Goal: Transaction & Acquisition: Purchase product/service

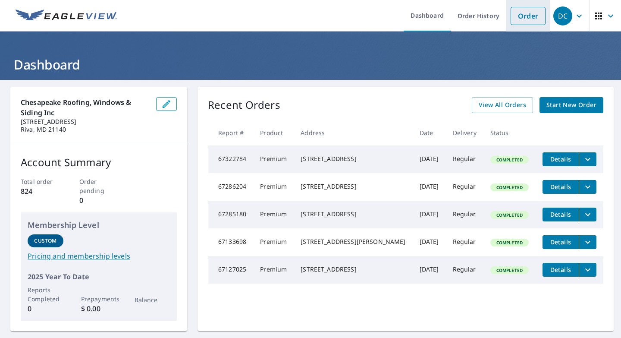
click at [531, 16] on link "Order" at bounding box center [528, 16] width 35 height 18
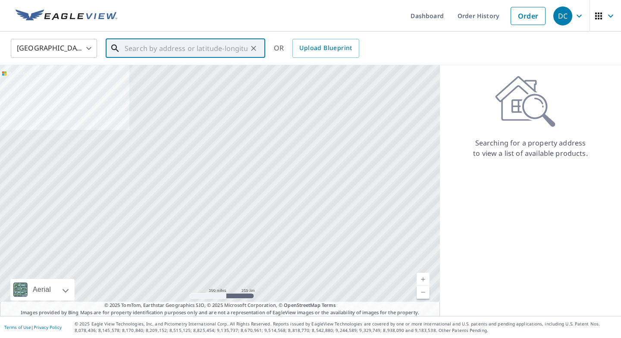
click at [182, 49] on input "text" at bounding box center [186, 48] width 123 height 24
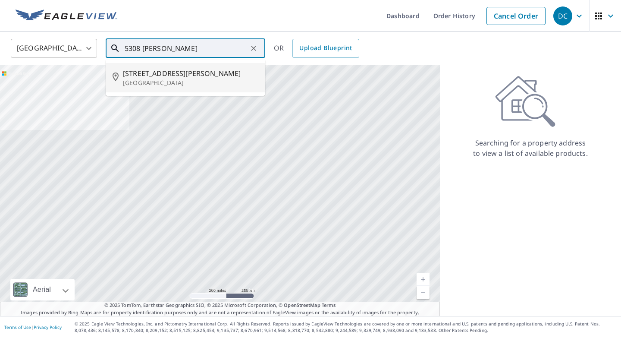
click at [180, 74] on span "[STREET_ADDRESS][PERSON_NAME]" at bounding box center [190, 73] width 135 height 10
type input "[STREET_ADDRESS][PERSON_NAME]"
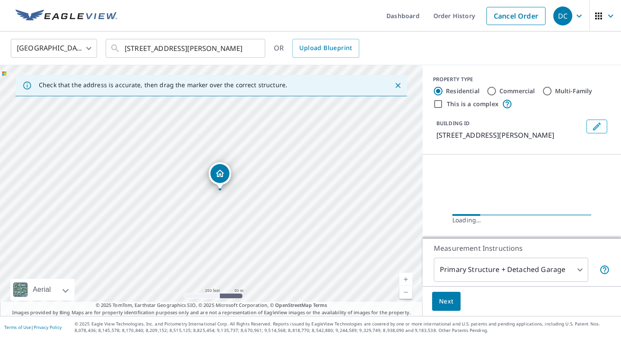
click at [406, 277] on link "Current Level 17, Zoom In" at bounding box center [406, 279] width 13 height 13
click at [406, 277] on link "Current Level 18, Zoom In" at bounding box center [406, 279] width 13 height 13
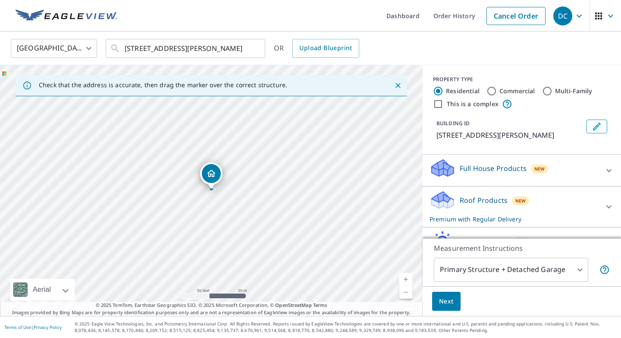
click at [406, 277] on link "Current Level 19, Zoom In" at bounding box center [406, 279] width 13 height 13
click at [444, 300] on span "Next" at bounding box center [446, 301] width 15 height 11
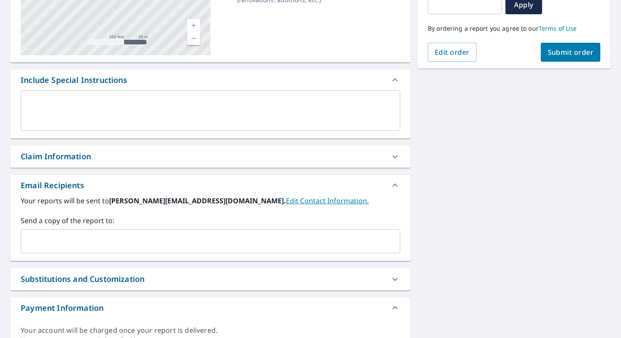
scroll to position [169, 0]
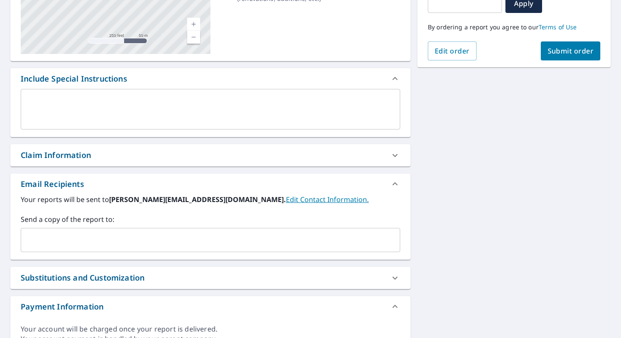
click at [109, 155] on div "Claim Information" at bounding box center [203, 155] width 364 height 12
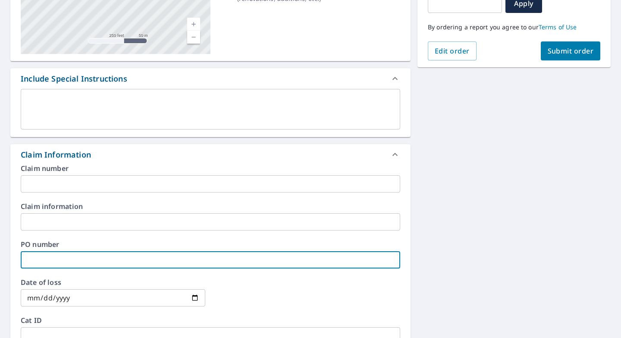
click at [72, 257] on input "text" at bounding box center [211, 259] width 380 height 17
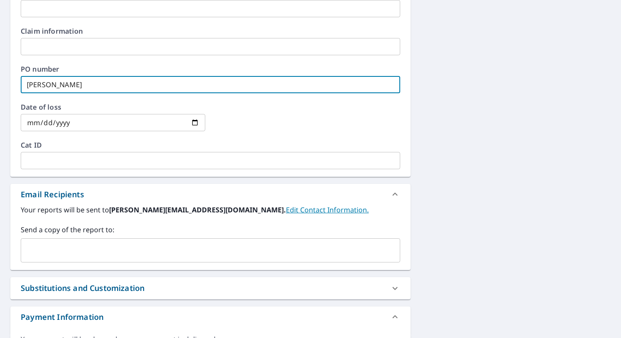
scroll to position [349, 0]
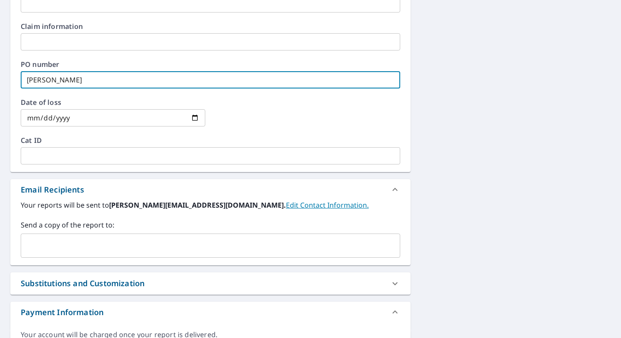
type input "[PERSON_NAME]"
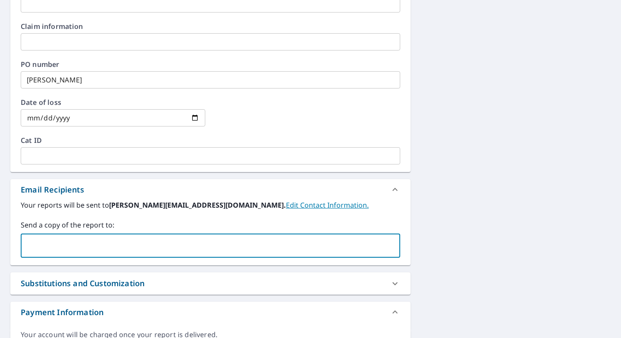
click at [76, 249] on input "text" at bounding box center [204, 245] width 359 height 16
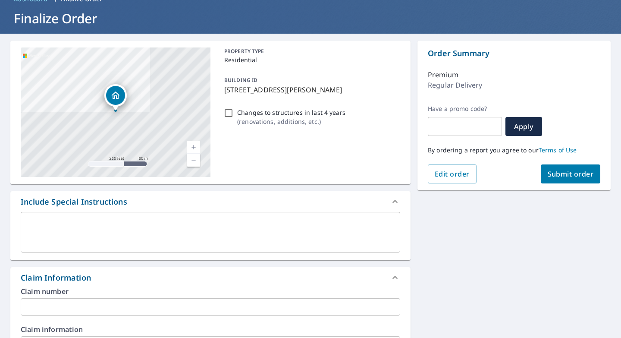
scroll to position [0, 0]
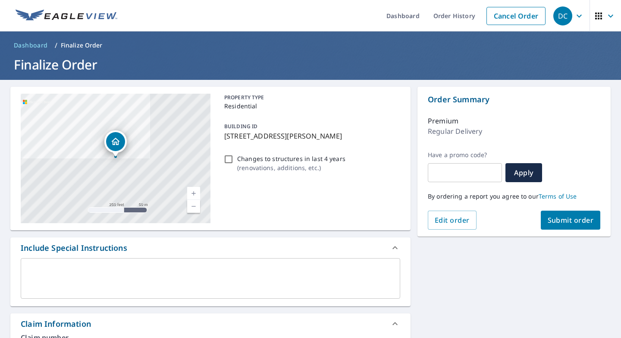
type input "[PERSON_NAME][EMAIL_ADDRESS][DOMAIN_NAME]"
click at [561, 221] on span "Submit order" at bounding box center [571, 219] width 46 height 9
